Goal: Task Accomplishment & Management: Manage account settings

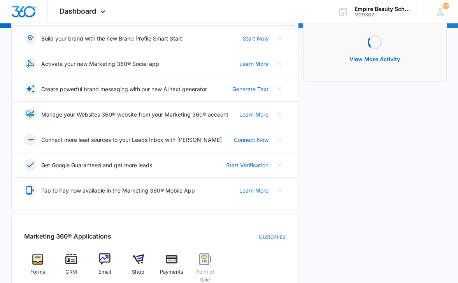
scroll to position [117, 0]
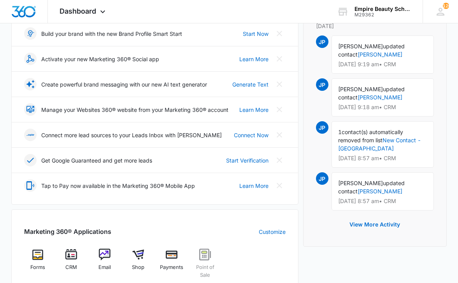
click at [73, 246] on div "Marketing 360® Applications Customize Forms CRM Email Shop Payments Point of Sa…" at bounding box center [154, 253] width 287 height 88
click at [71, 253] on img at bounding box center [71, 254] width 12 height 12
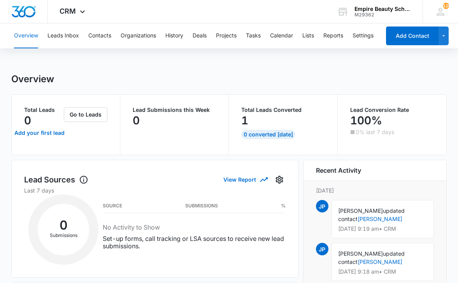
drag, startPoint x: 113, startPoint y: 39, endPoint x: 99, endPoint y: 37, distance: 14.5
click at [113, 39] on div "Overview Leads Inbox Contacts Organizations History Deals Projects Tasks Calend…" at bounding box center [194, 35] width 371 height 25
click at [99, 37] on button "Contacts" at bounding box center [99, 35] width 23 height 25
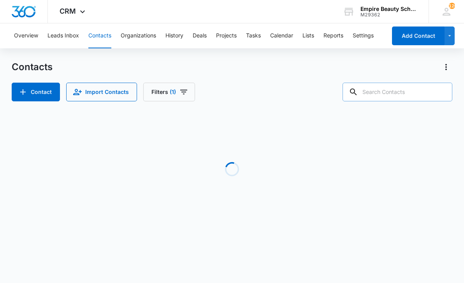
click at [380, 87] on input "text" at bounding box center [398, 92] width 110 height 19
type input "[PERSON_NAME]"
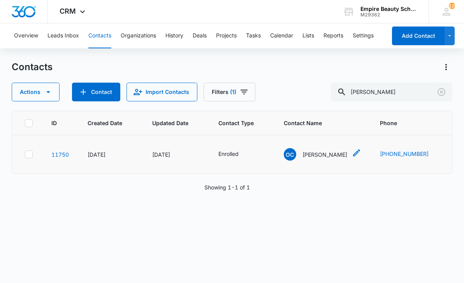
click at [311, 155] on p "[PERSON_NAME]" at bounding box center [324, 154] width 45 height 8
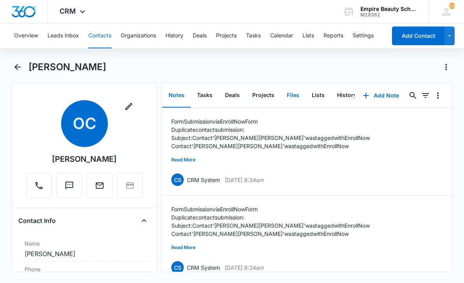
click at [297, 96] on button "Files" at bounding box center [293, 95] width 25 height 24
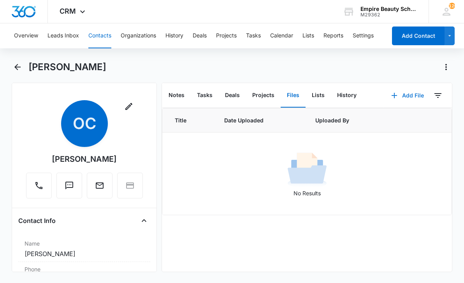
click at [410, 97] on button "Add File" at bounding box center [407, 95] width 48 height 19
click at [408, 116] on button "Upload Files" at bounding box center [401, 120] width 59 height 12
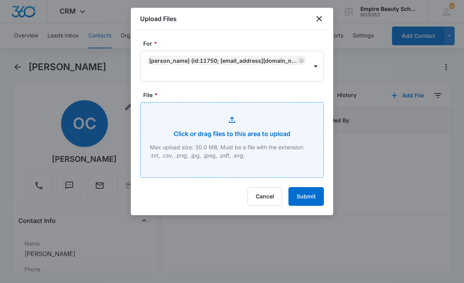
click at [295, 146] on input "File *" at bounding box center [232, 139] width 183 height 75
drag, startPoint x: 309, startPoint y: 109, endPoint x: 300, endPoint y: 117, distance: 12.4
click at [300, 117] on input "File *" at bounding box center [232, 139] width 183 height 75
